Goal: Find specific page/section: Find specific page/section

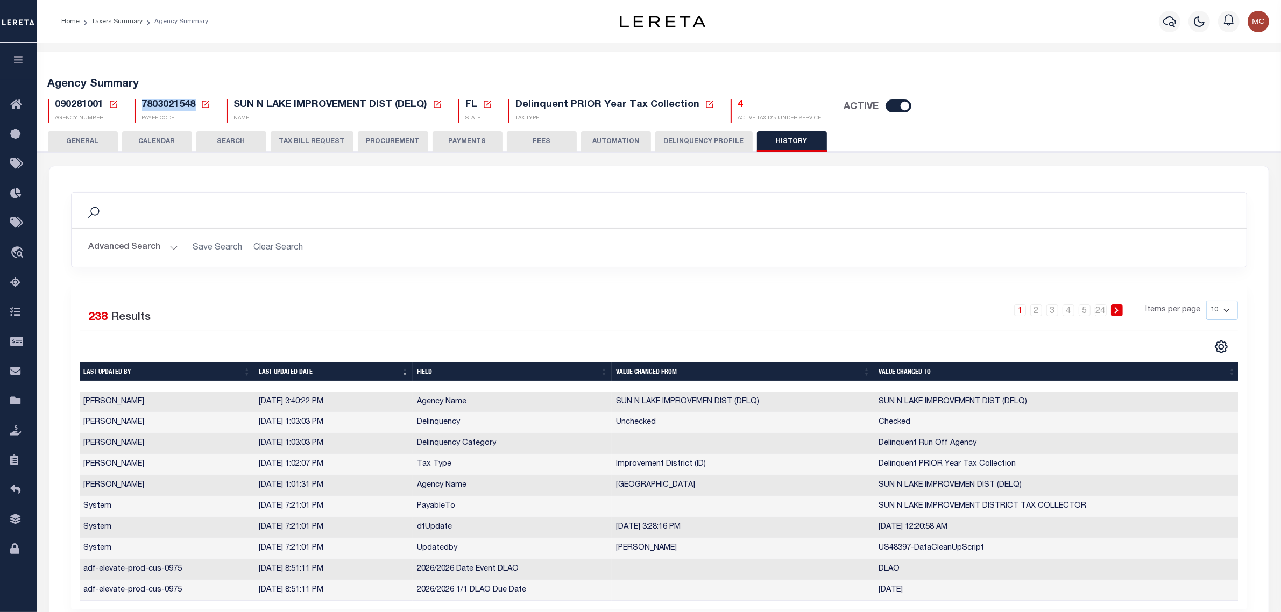
drag, startPoint x: 143, startPoint y: 105, endPoint x: 194, endPoint y: 104, distance: 51.1
click at [194, 104] on span "7803021548" at bounding box center [169, 105] width 54 height 10
copy span "7803021548"
click at [114, 105] on icon at bounding box center [114, 105] width 10 height 10
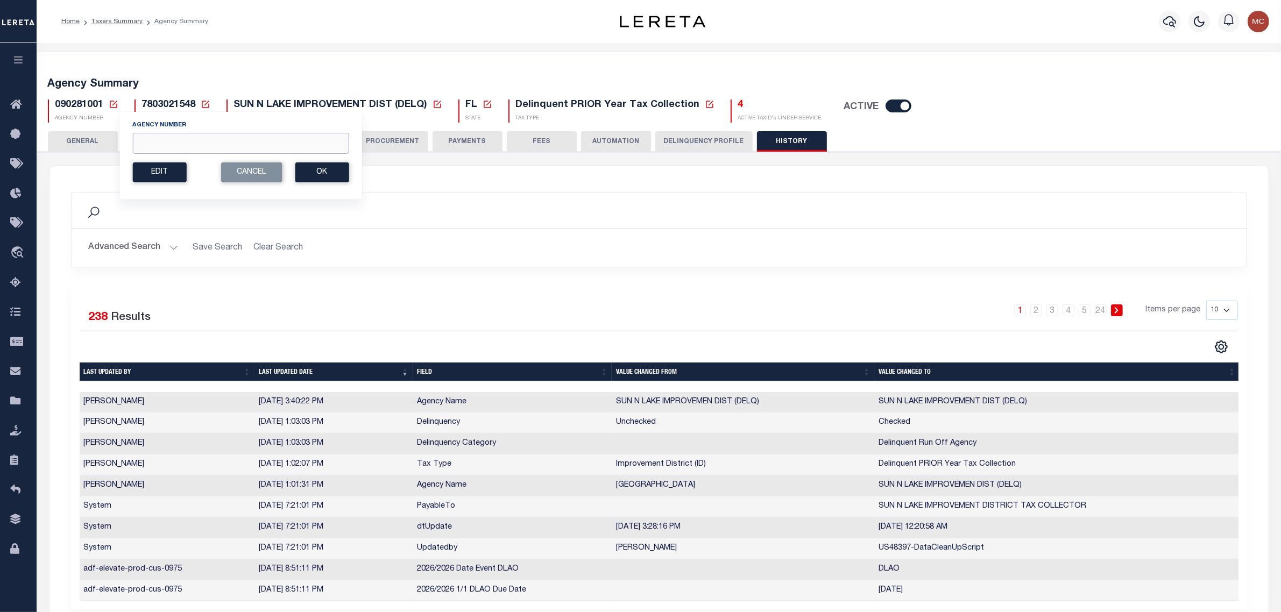
click at [150, 144] on input "Agency Number" at bounding box center [240, 143] width 216 height 21
type input "060070904"
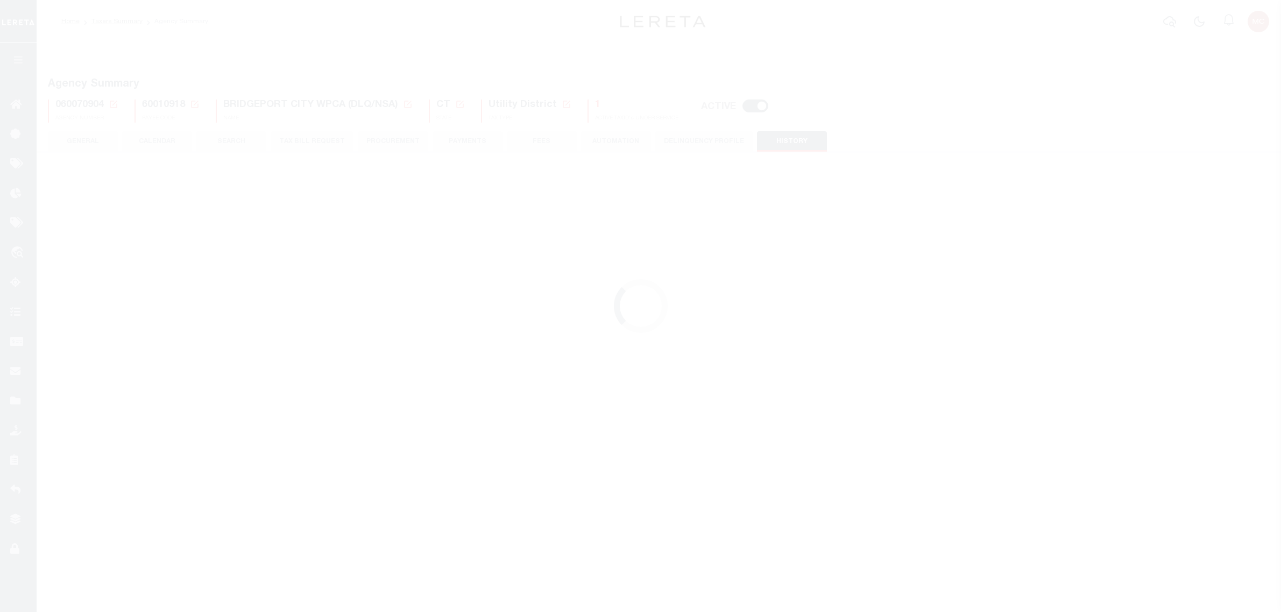
select select "2"
select select
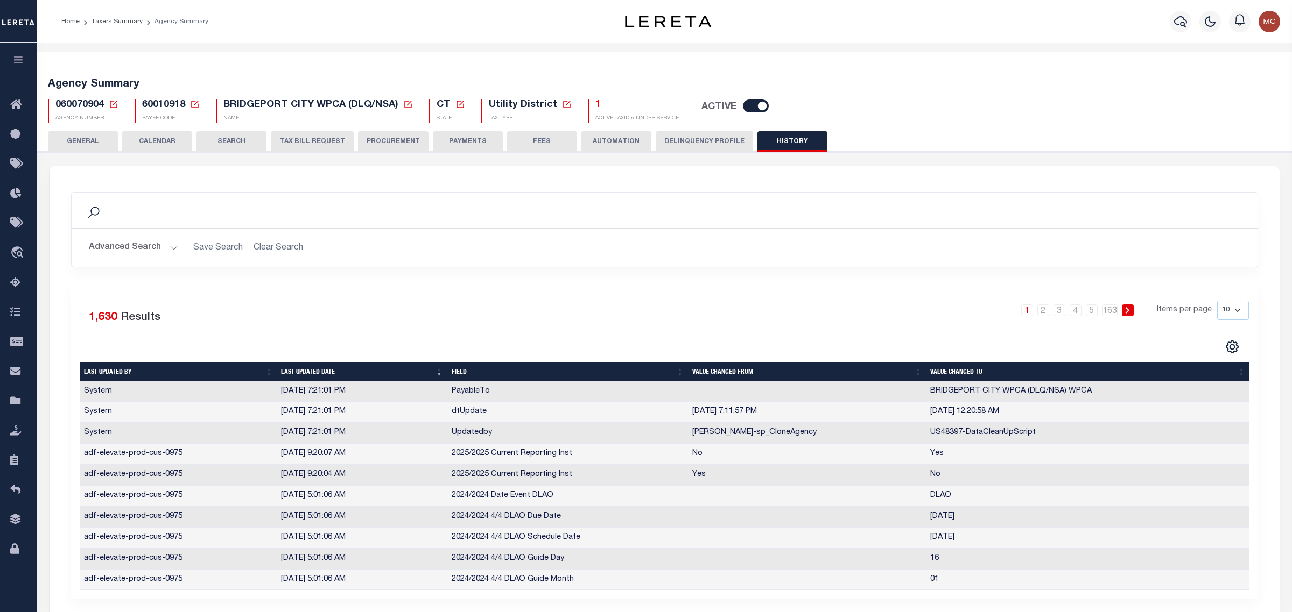
click at [113, 136] on button "GENERAL" at bounding box center [83, 141] width 70 height 20
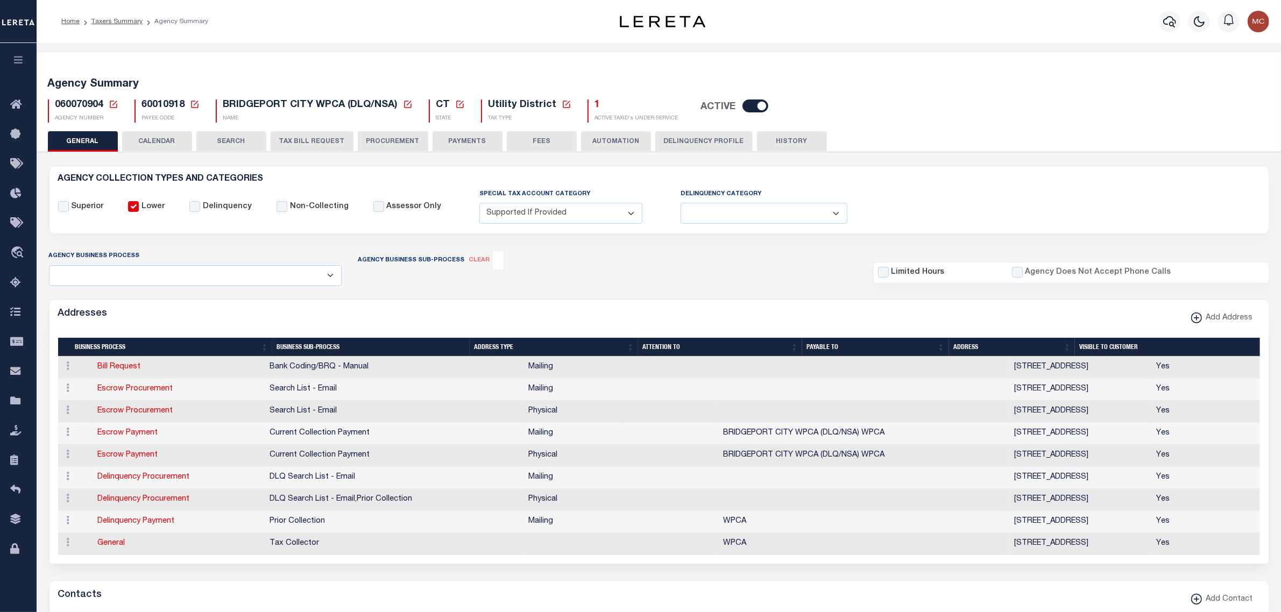
click at [114, 103] on icon at bounding box center [114, 105] width 8 height 8
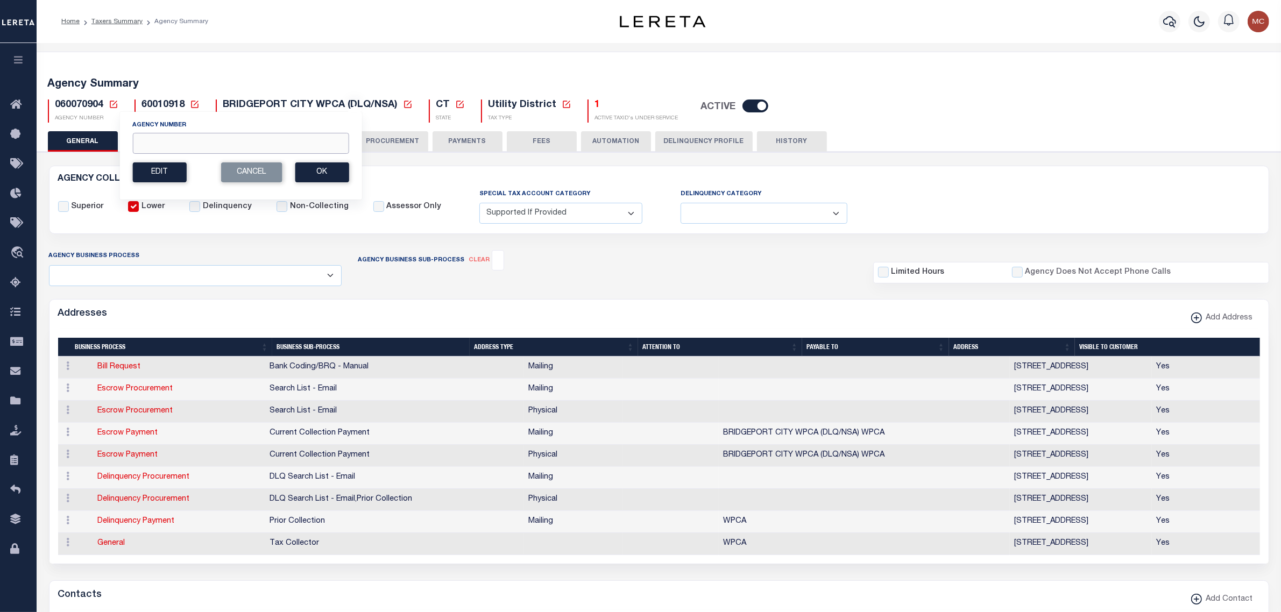
click at [154, 140] on input "Agency Number" at bounding box center [240, 143] width 216 height 21
type input "100440104"
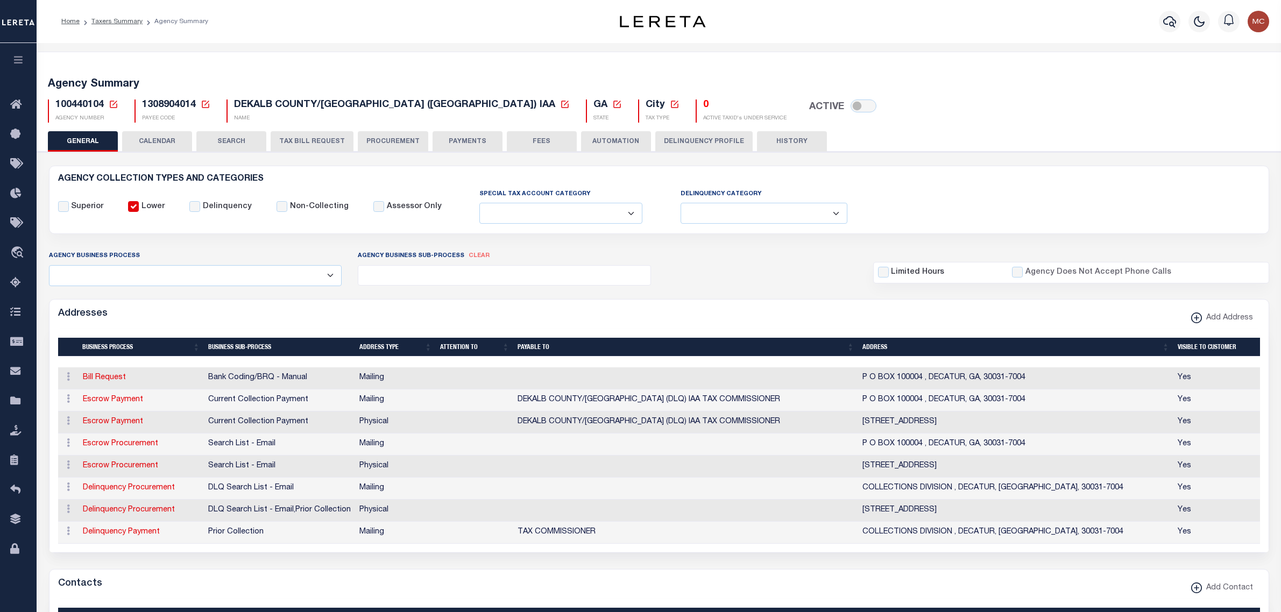
select select
click at [114, 107] on icon at bounding box center [114, 105] width 10 height 10
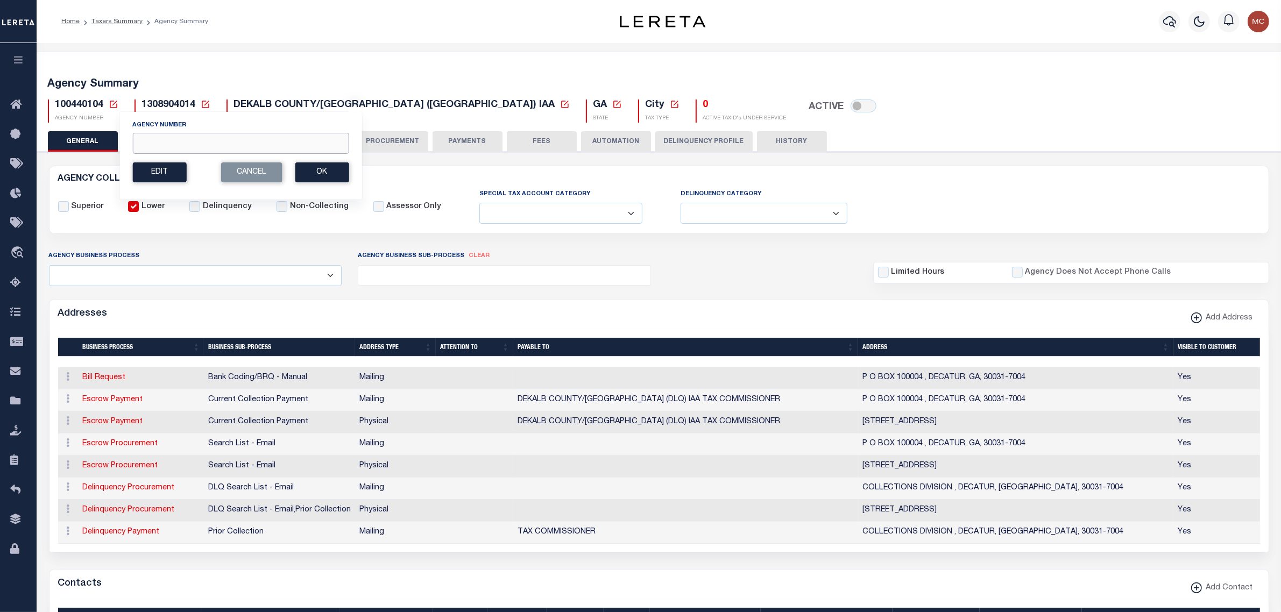
click at [152, 143] on input "Agency Number" at bounding box center [240, 143] width 216 height 21
type input "100220101"
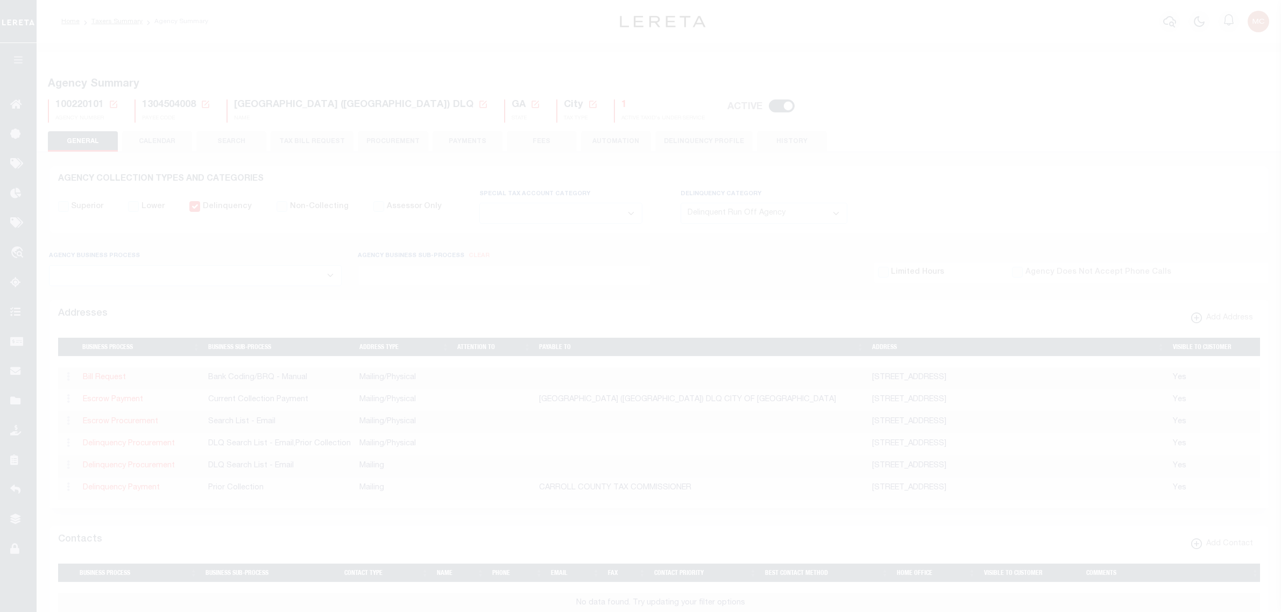
select select "2"
select select
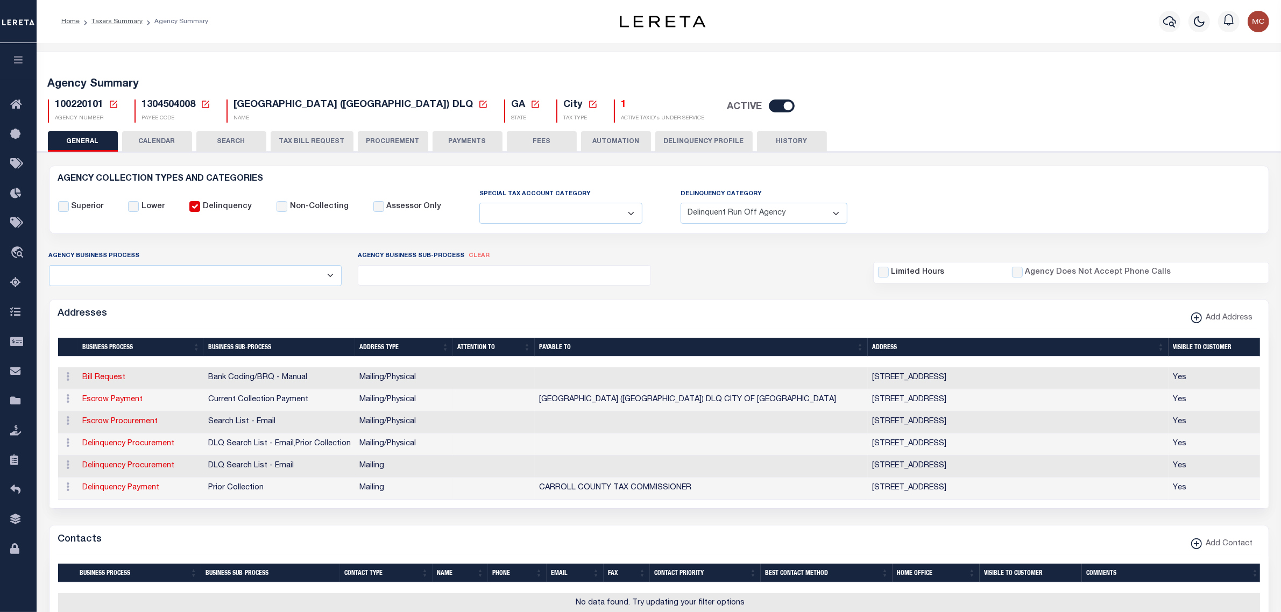
click at [774, 142] on button "HISTORY" at bounding box center [792, 141] width 70 height 20
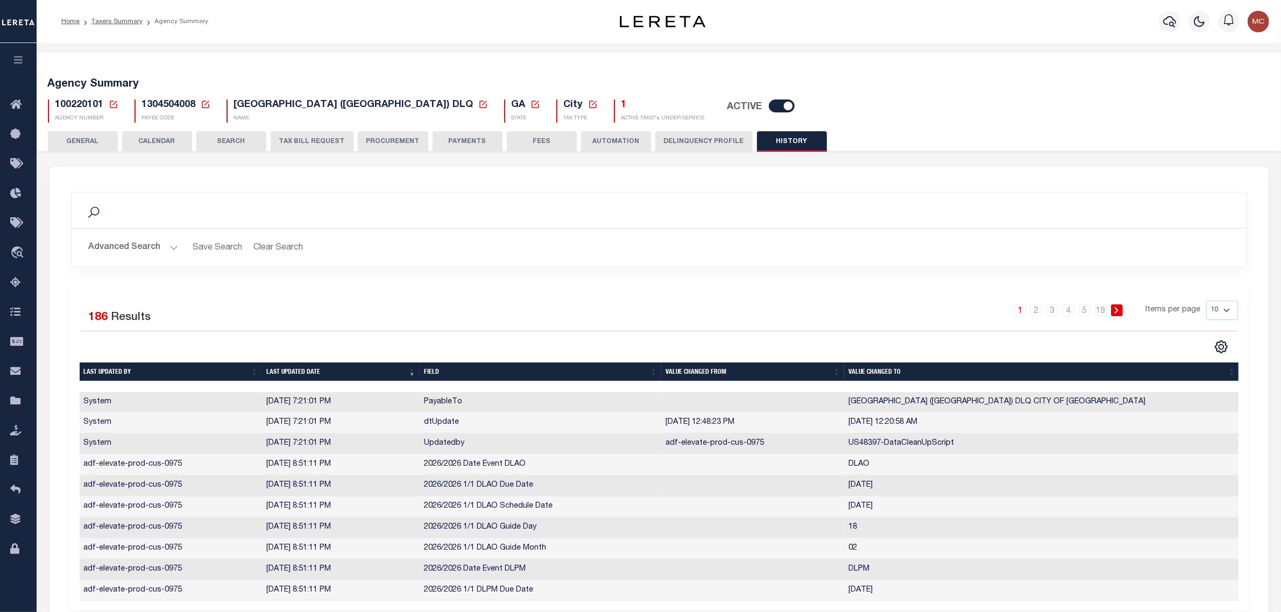
click at [152, 250] on button "Advanced Search" at bounding box center [133, 247] width 89 height 21
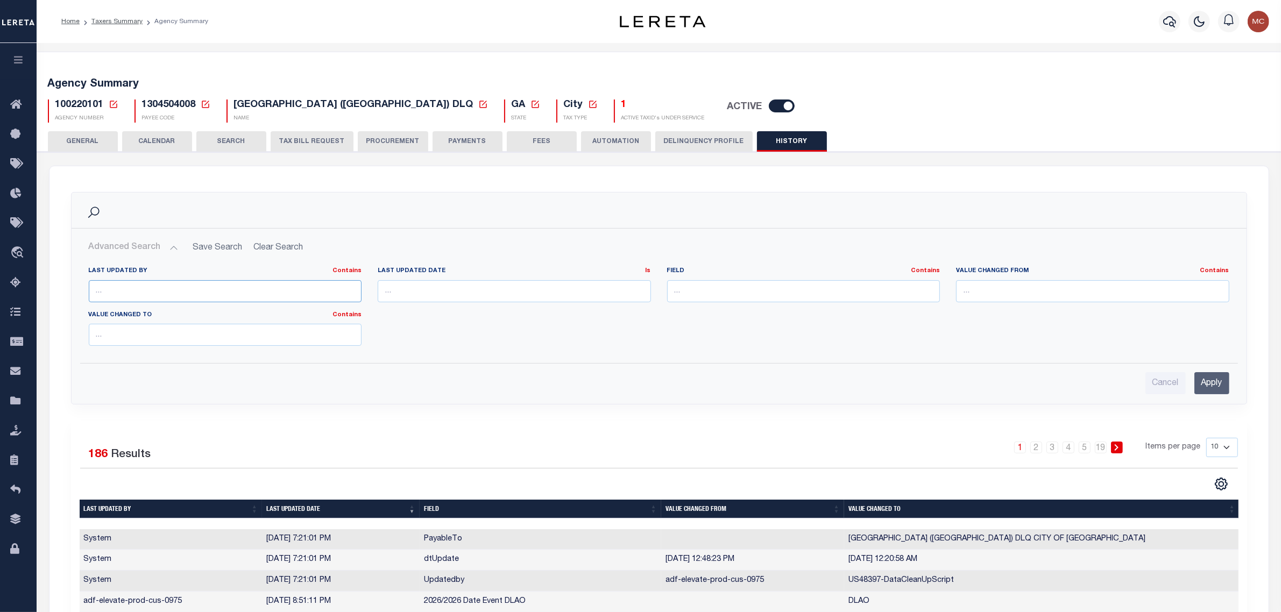
click at [168, 293] on input "text" at bounding box center [225, 291] width 273 height 22
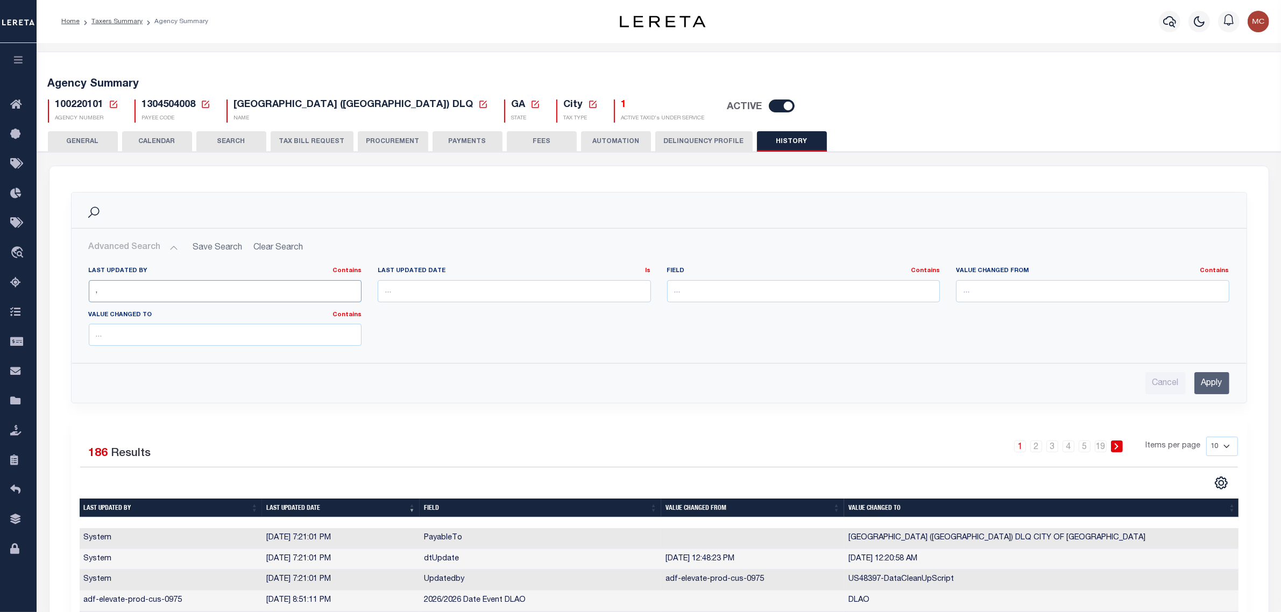
type input ","
click at [1209, 377] on input "Apply" at bounding box center [1212, 383] width 35 height 22
